Goal: Task Accomplishment & Management: Complete application form

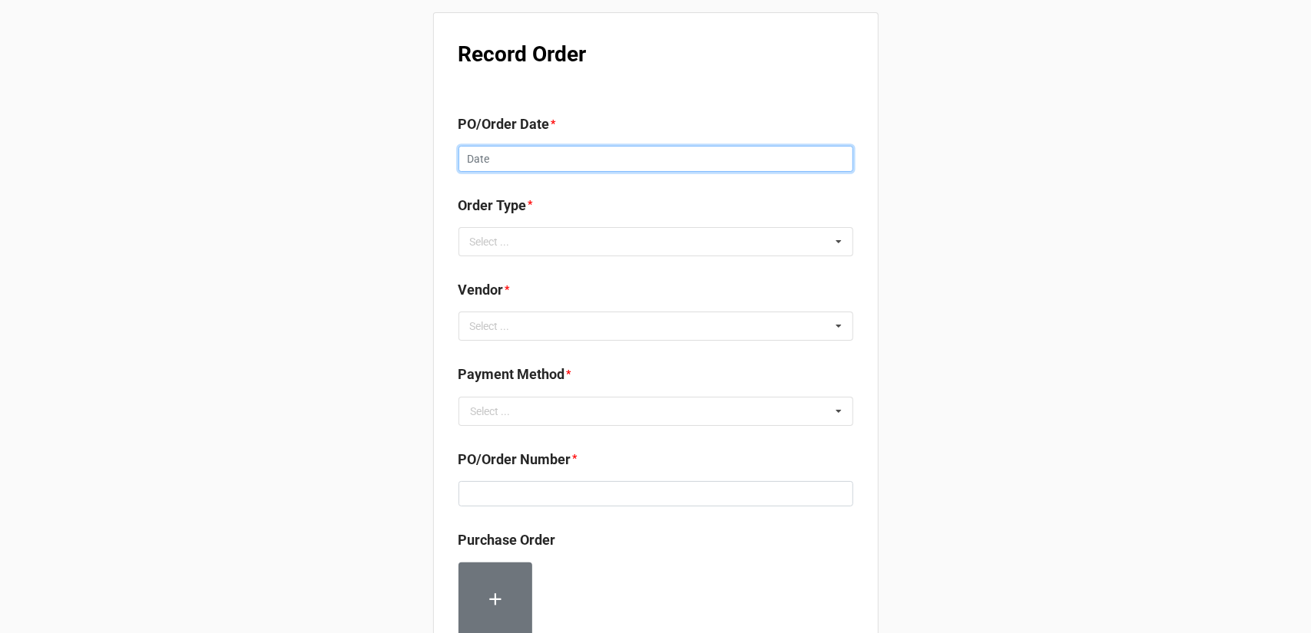
click at [587, 160] on input "text" at bounding box center [655, 159] width 395 height 26
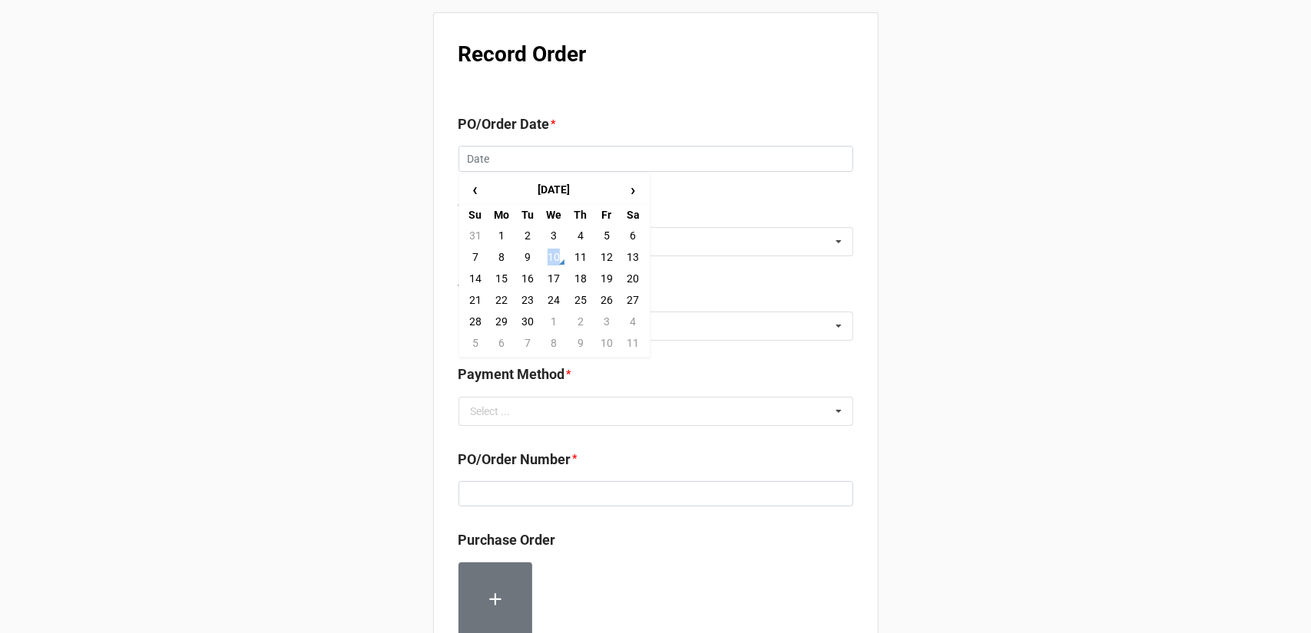
click at [554, 259] on td "10" at bounding box center [553, 256] width 26 height 21
type input "[DATE]"
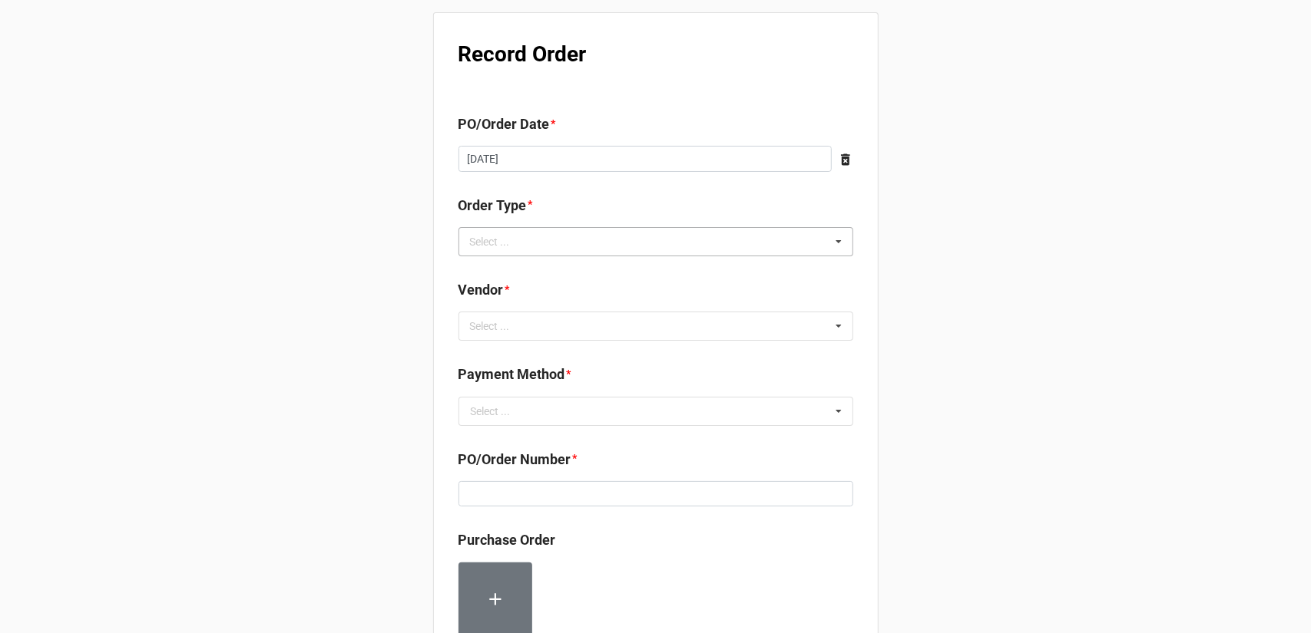
click at [563, 240] on div "Select ... Inventory Replenishment Item Requested Associated with a Specific Job" at bounding box center [655, 241] width 395 height 29
click at [547, 273] on span "Inventory Replenishment" at bounding box center [530, 270] width 118 height 12
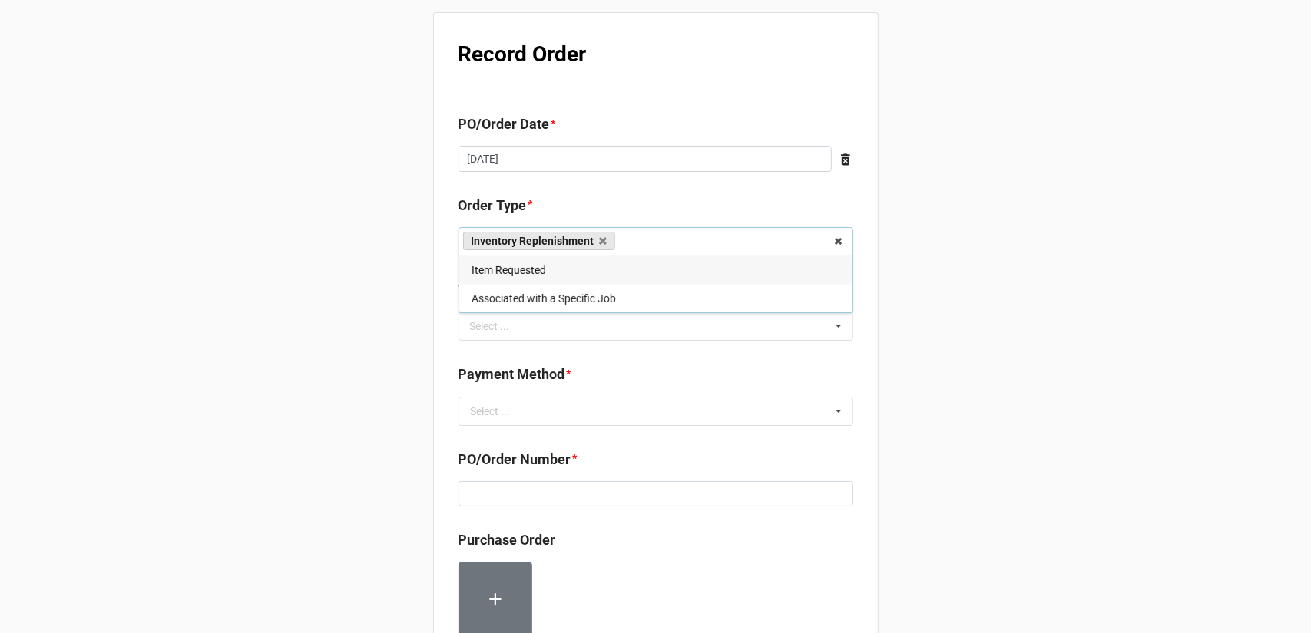
click at [958, 291] on div "Record Order PO/Order Date * [DATE] ‹ [DATE] › Su Mo Tu We Th Fr Sa 31 1 2 3 4 …" at bounding box center [655, 589] width 1311 height 1178
click at [620, 322] on div "Select ... No results found." at bounding box center [655, 326] width 395 height 29
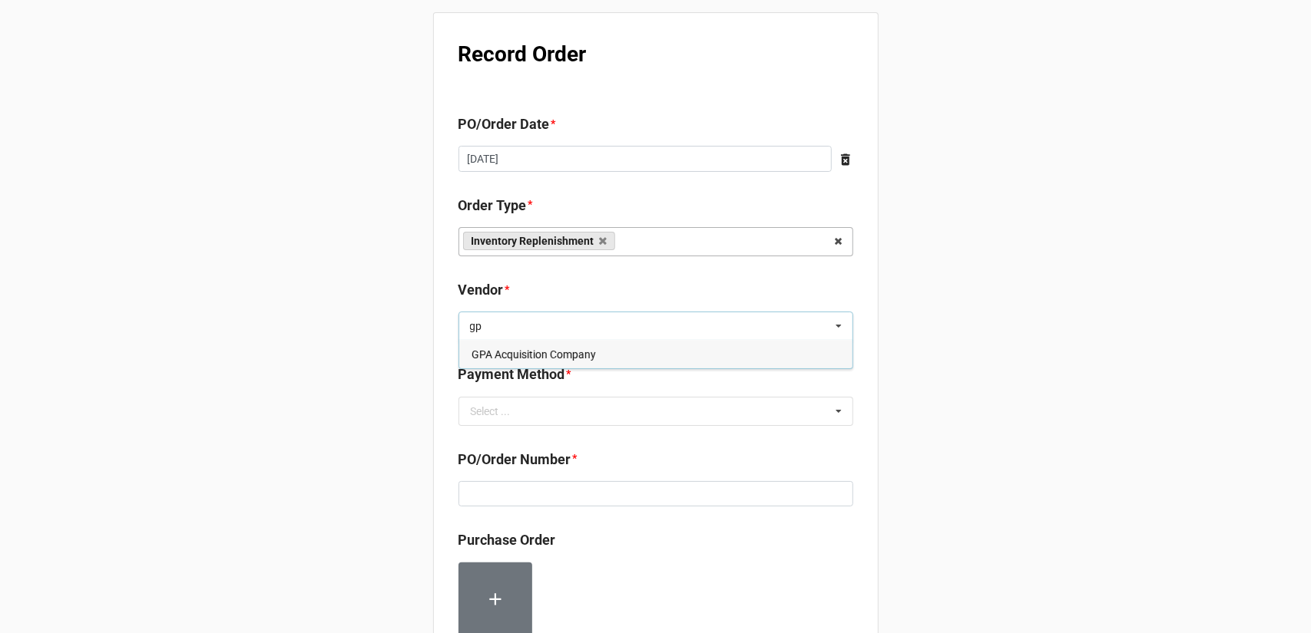
type input "gp"
click at [568, 355] on span "GPA Acquisition Company" at bounding box center [533, 355] width 124 height 12
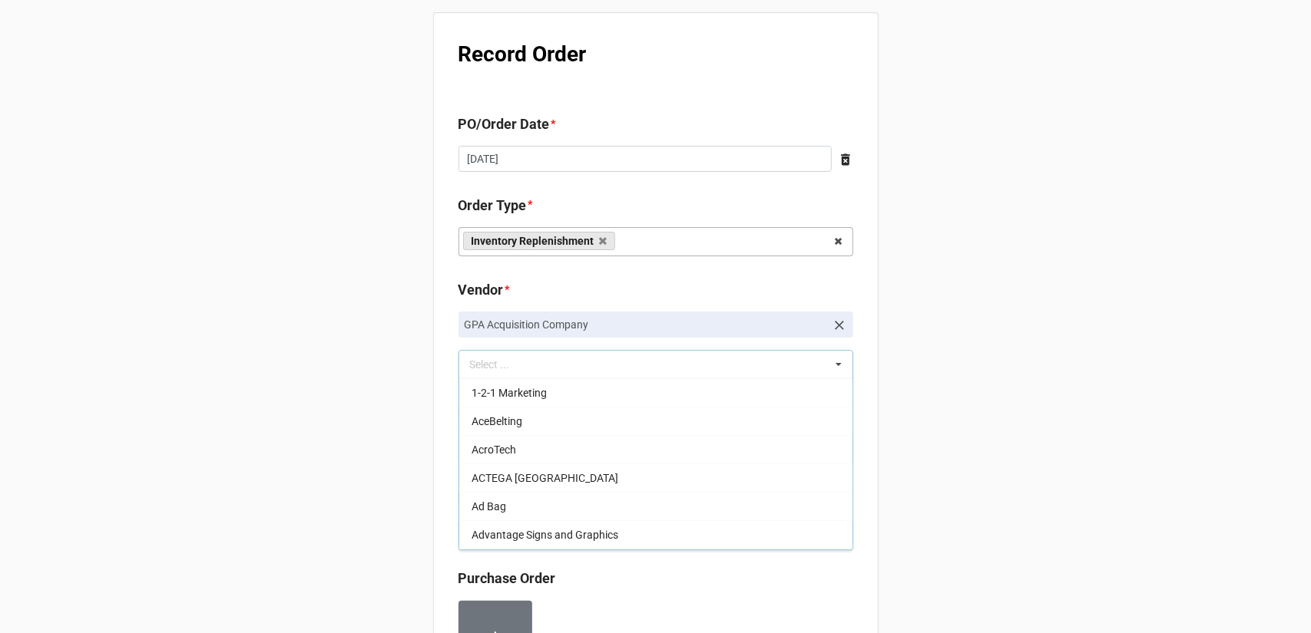
click at [1053, 367] on div "Record Order PO/Order Date * [DATE] ‹ [DATE] › Su Mo Tu We Th Fr Sa 31 1 2 3 4 …" at bounding box center [655, 608] width 1311 height 1217
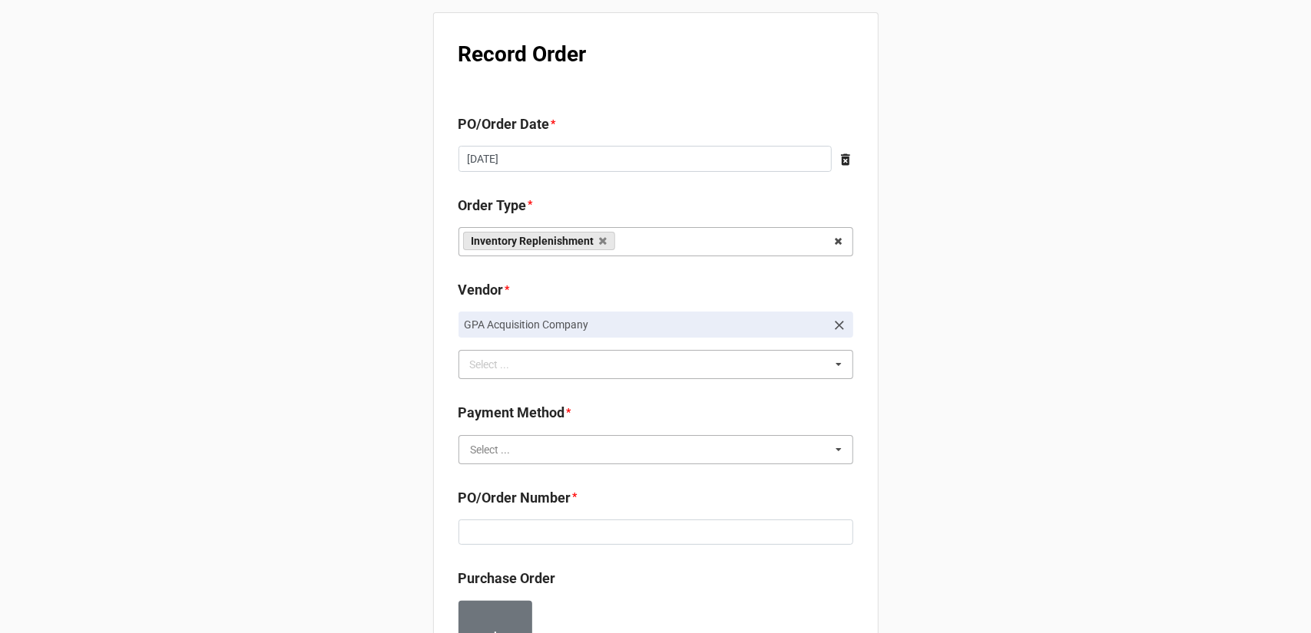
click at [615, 448] on input "text" at bounding box center [656, 450] width 393 height 28
click at [591, 474] on div "Terms/Invoiced" at bounding box center [655, 478] width 393 height 28
click at [973, 415] on div "Record Order PO/Order Date * [DATE] ‹ [DATE] › Su Mo Tu We Th Fr Sa 31 1 2 3 4 …" at bounding box center [655, 608] width 1311 height 1217
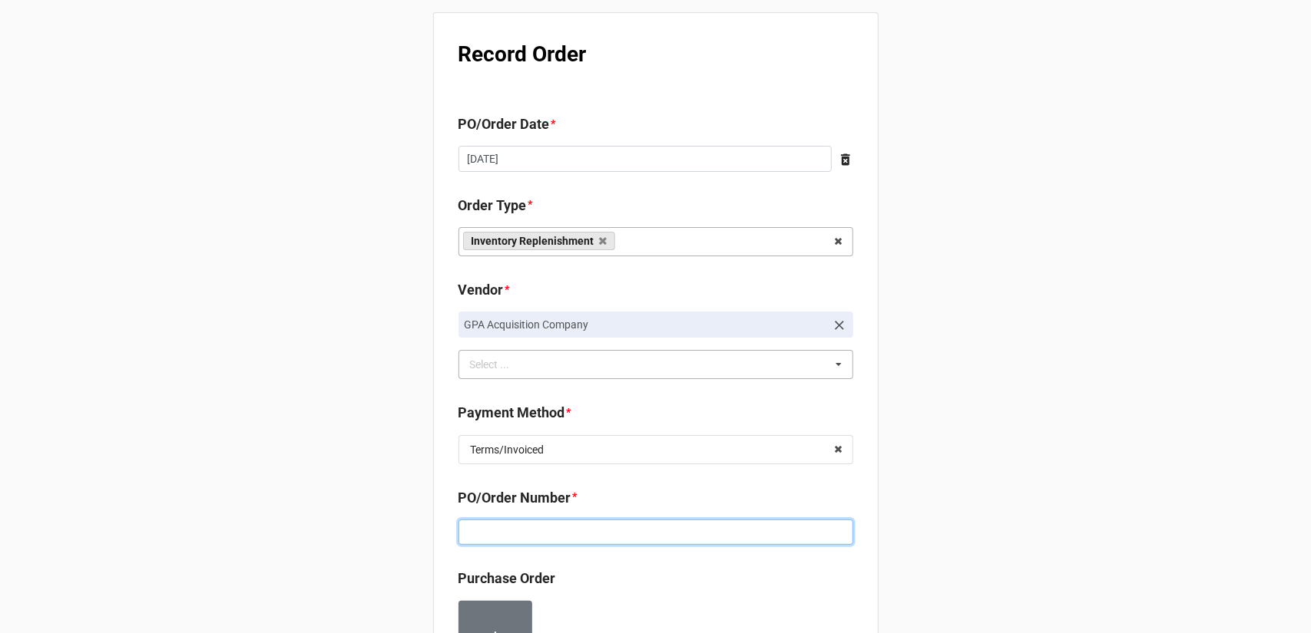
click at [625, 524] on input at bounding box center [655, 533] width 395 height 26
paste input "160199"
type input "160199"
click at [1027, 409] on div "Record Order PO/Order Date * [DATE] ‹ [DATE] › Su Mo Tu We Th Fr Sa 31 1 2 3 4 …" at bounding box center [655, 608] width 1311 height 1217
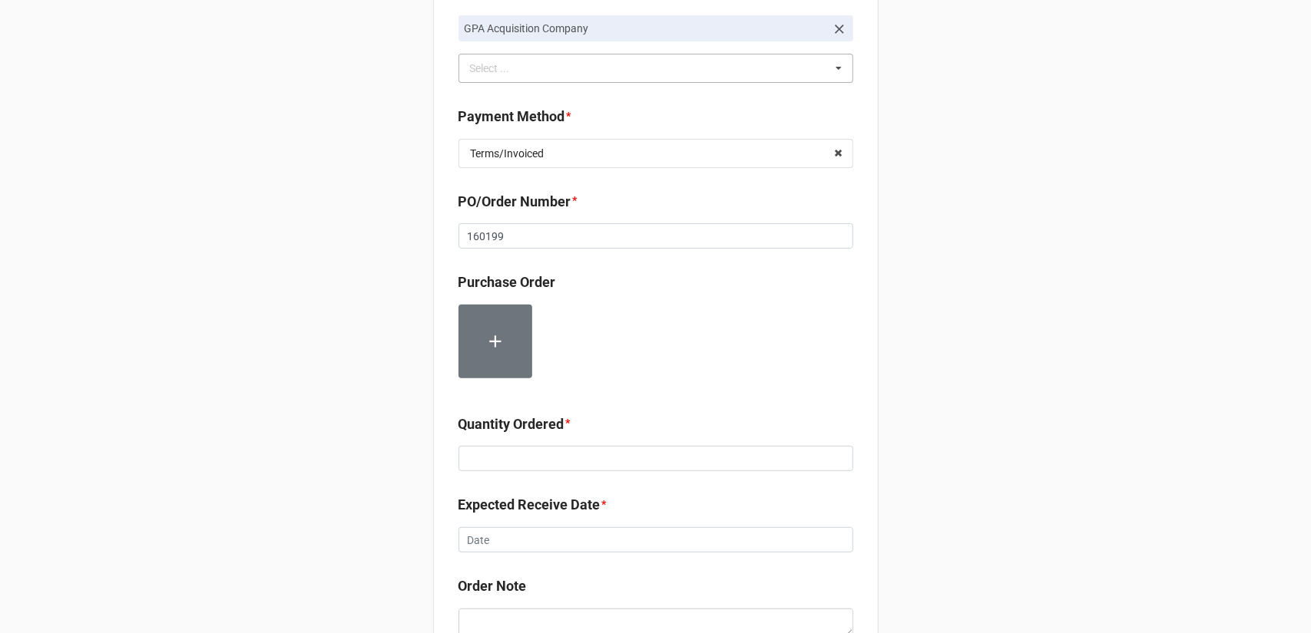
scroll to position [307, 0]
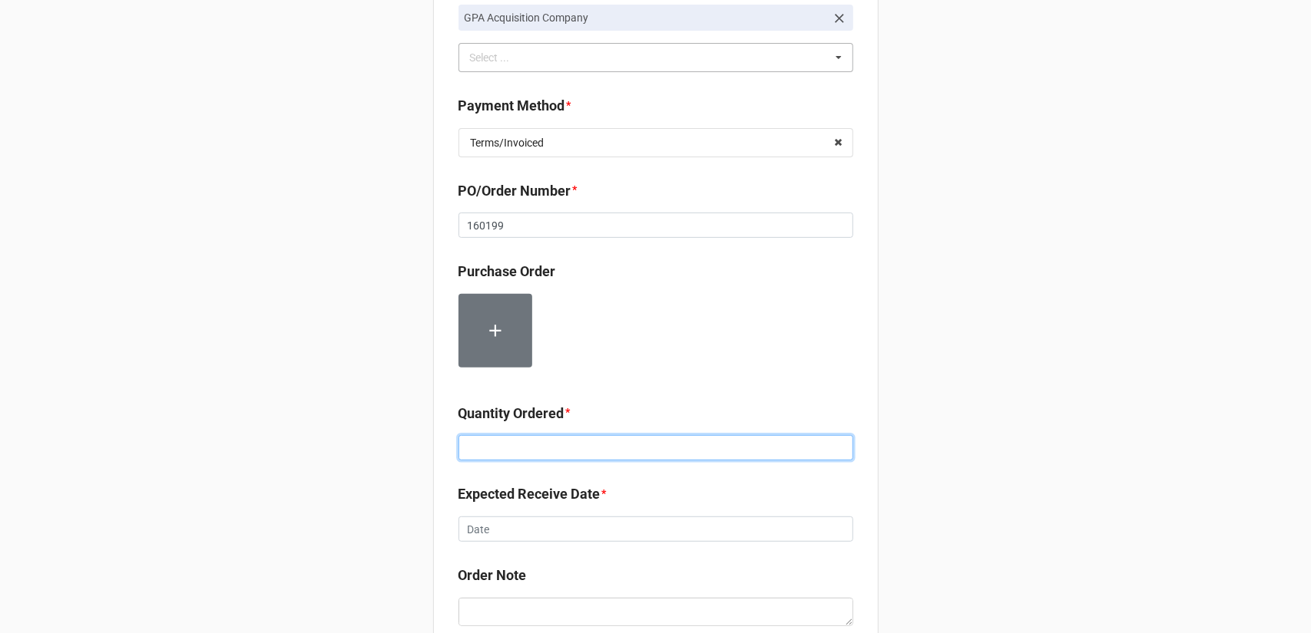
click at [492, 435] on input at bounding box center [655, 448] width 395 height 26
type input "2000"
click at [960, 405] on div "Record Order PO/Order Date * [DATE] ‹ [DATE] › Su Mo Tu We Th Fr Sa 31 1 2 3 4 …" at bounding box center [655, 301] width 1311 height 1217
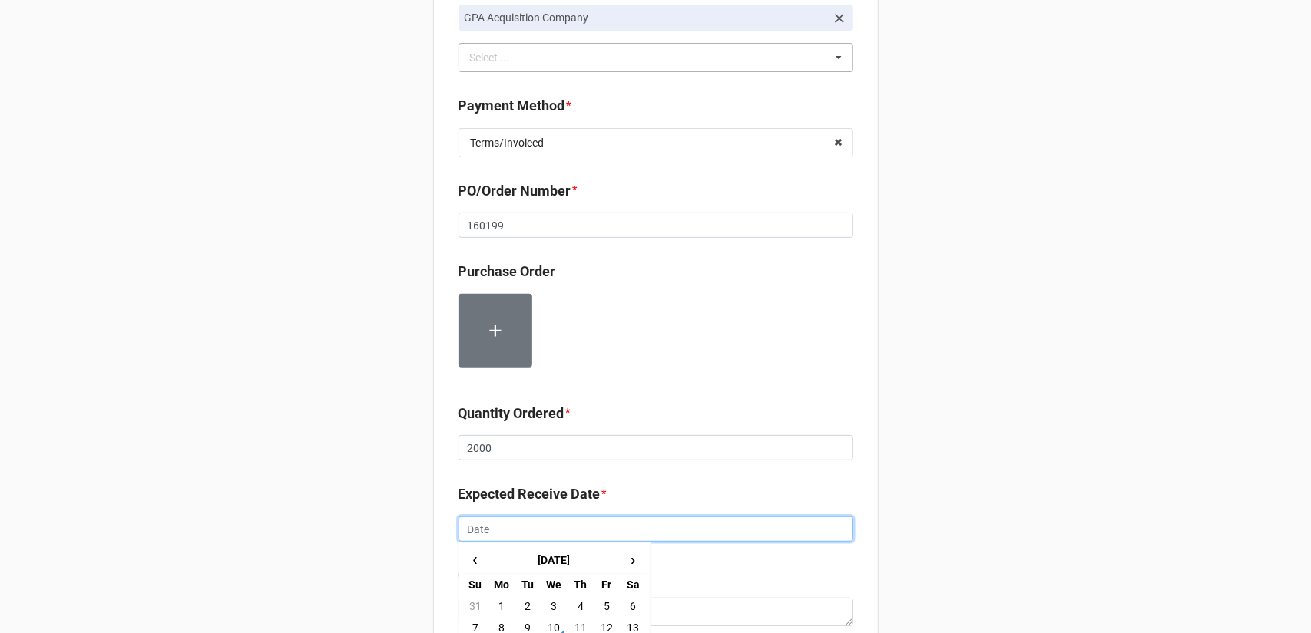
click at [739, 525] on input "text" at bounding box center [655, 530] width 395 height 26
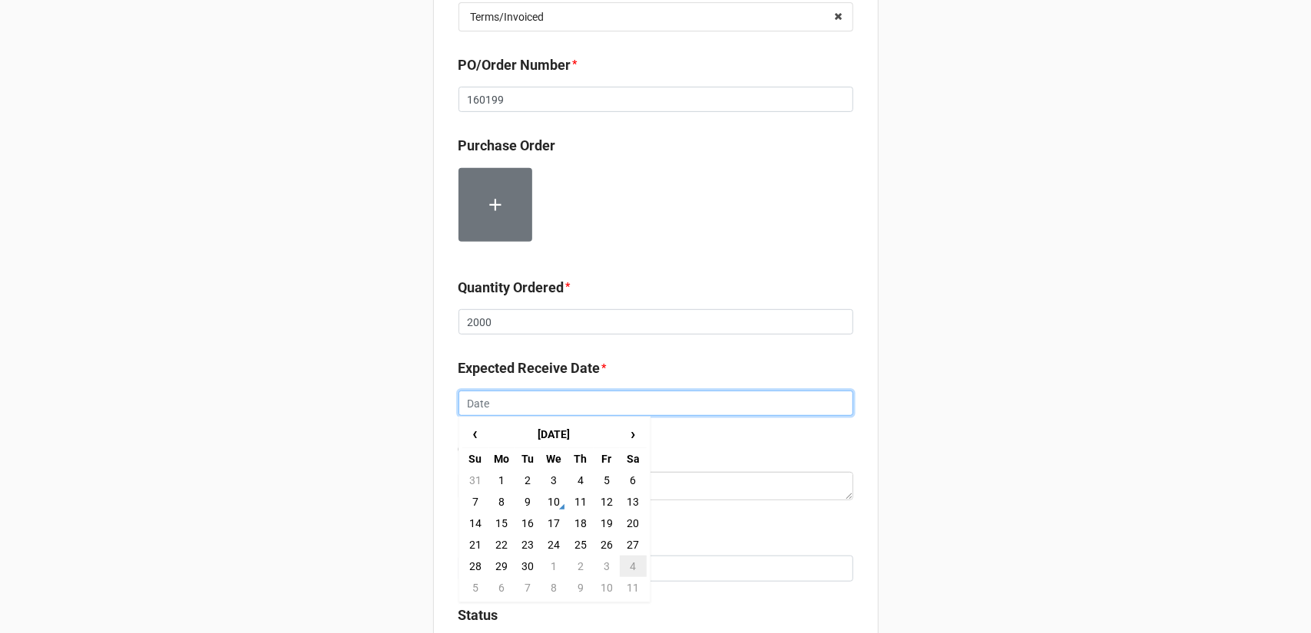
scroll to position [461, 0]
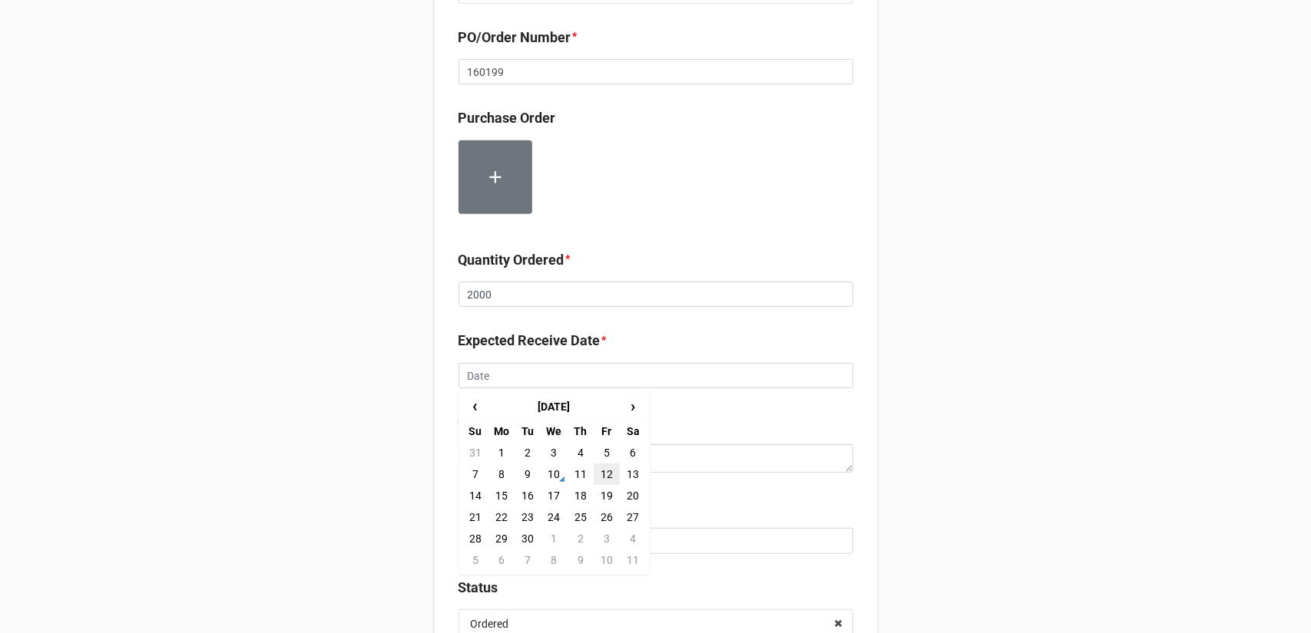
click at [604, 471] on td "12" at bounding box center [606, 474] width 26 height 21
type input "[DATE]"
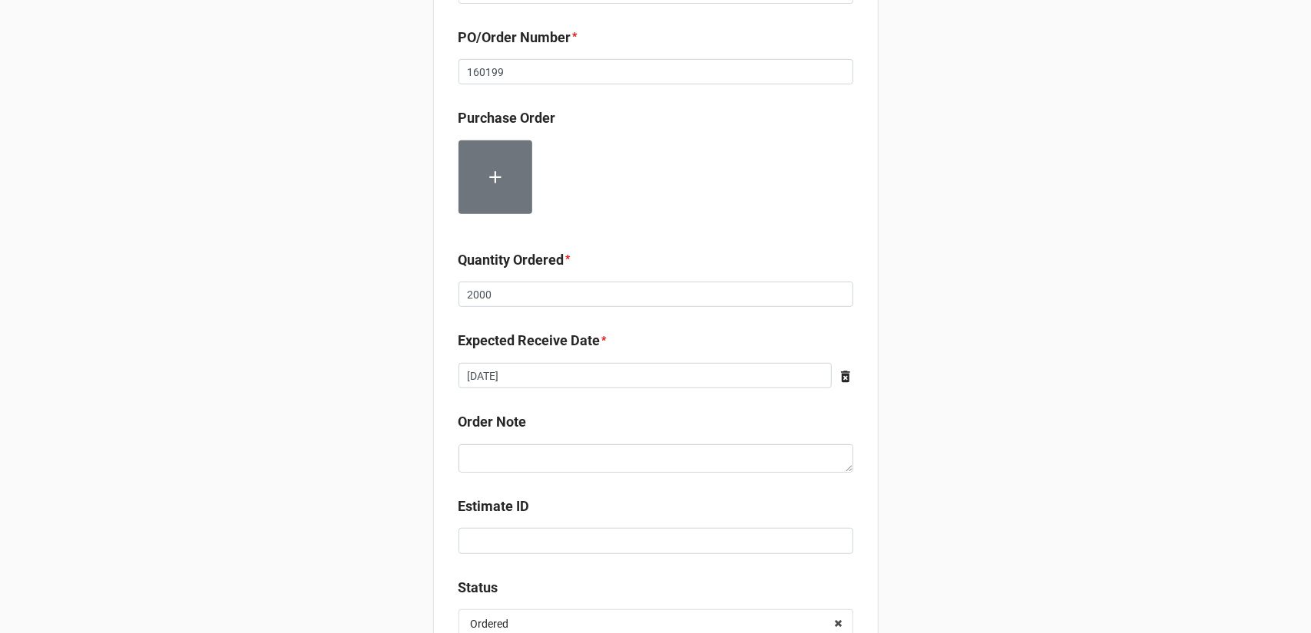
click at [1002, 434] on div "Record Order PO/Order Date * [DATE] ‹ [DATE] › Su Mo Tu We Th Fr Sa 31 1 2 3 4 …" at bounding box center [655, 147] width 1311 height 1217
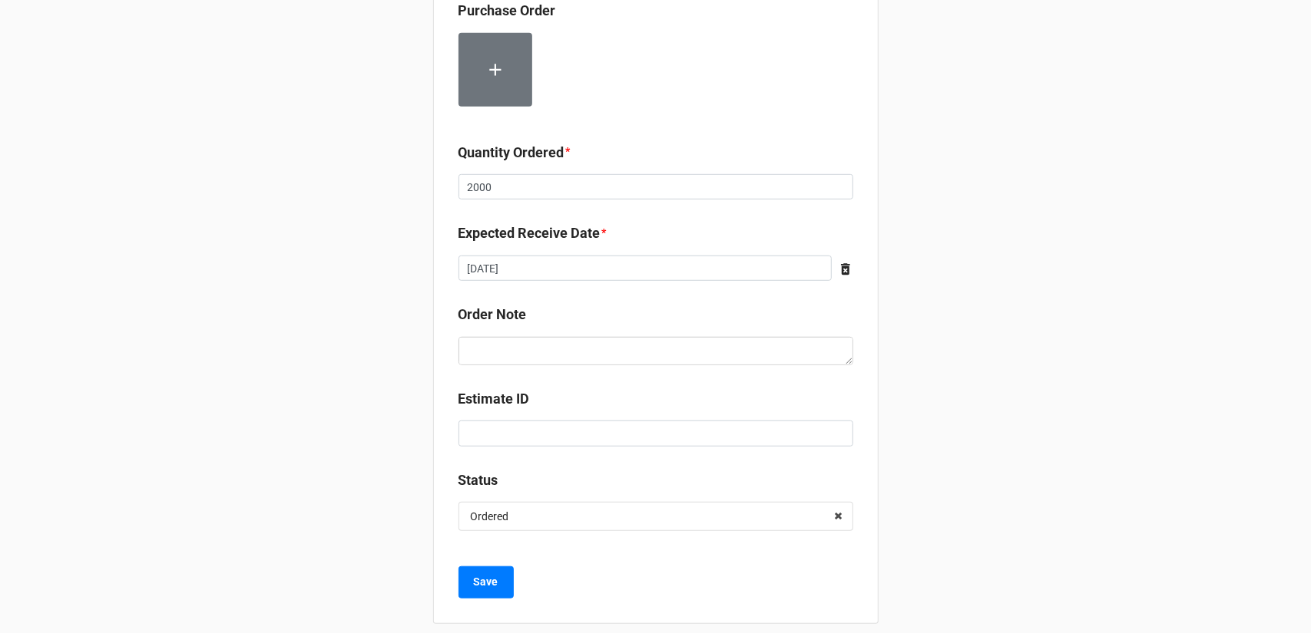
scroll to position [582, 0]
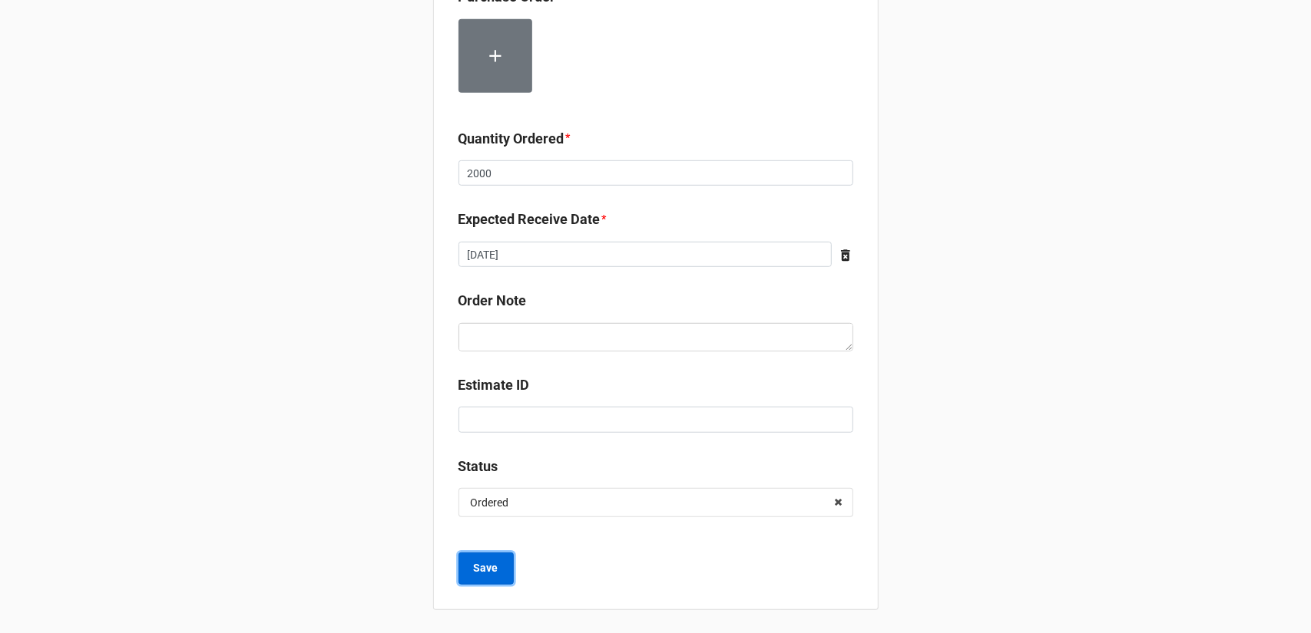
click at [474, 558] on button "Save" at bounding box center [485, 569] width 55 height 32
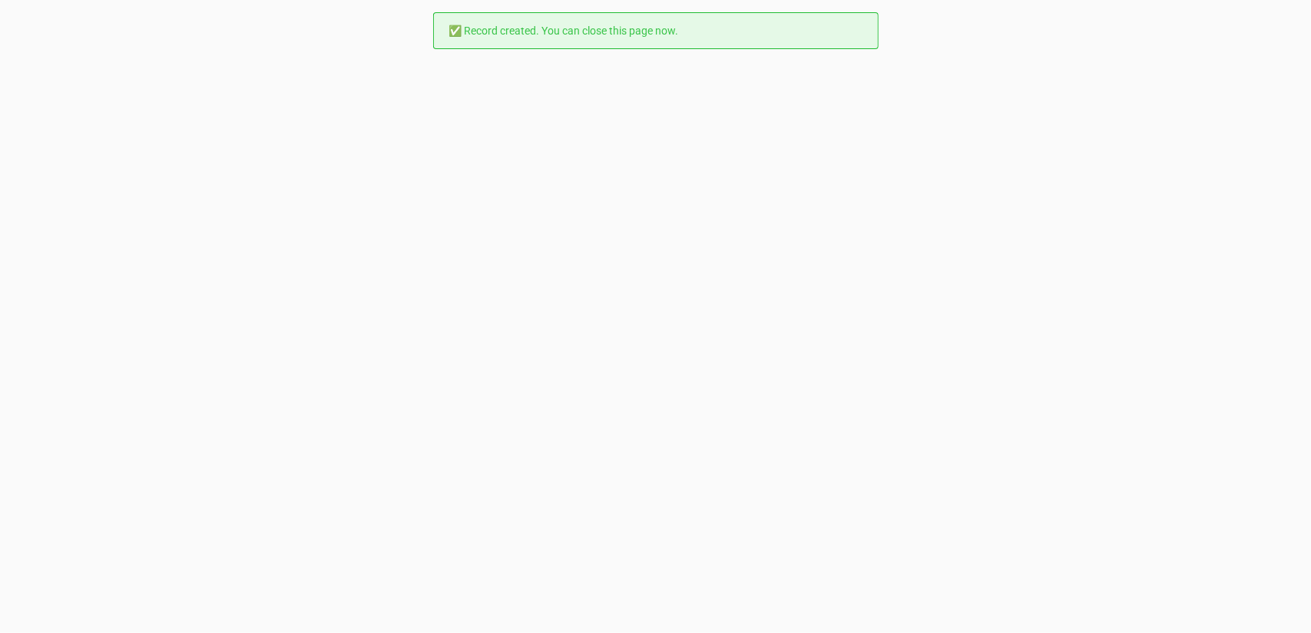
scroll to position [0, 0]
